Goal: Task Accomplishment & Management: Manage account settings

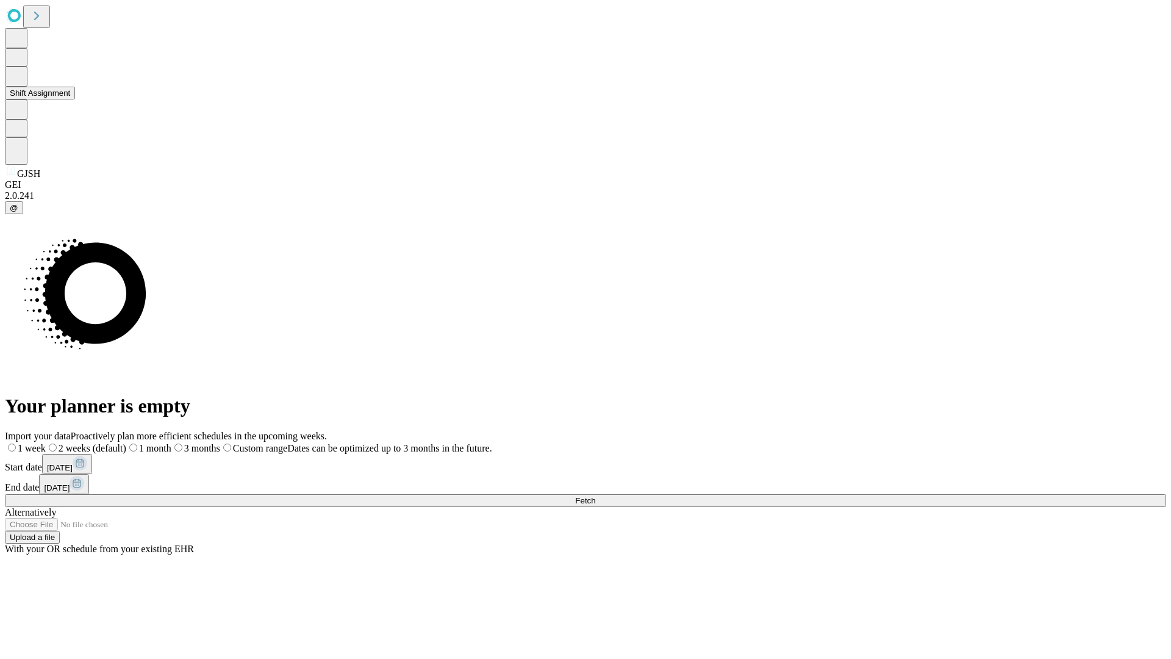
click at [75, 99] on button "Shift Assignment" at bounding box center [40, 93] width 70 height 13
